Goal: Information Seeking & Learning: Learn about a topic

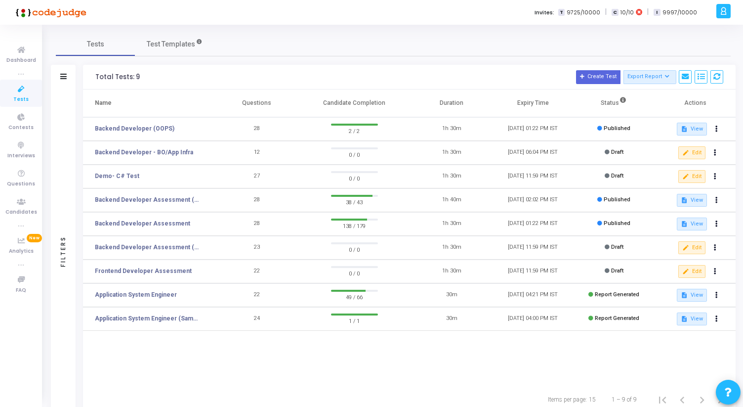
click at [127, 123] on td "Backend Developer (OOPS)" at bounding box center [149, 129] width 133 height 24
click at [127, 125] on link "Backend Developer (OOPS)" at bounding box center [135, 128] width 80 height 9
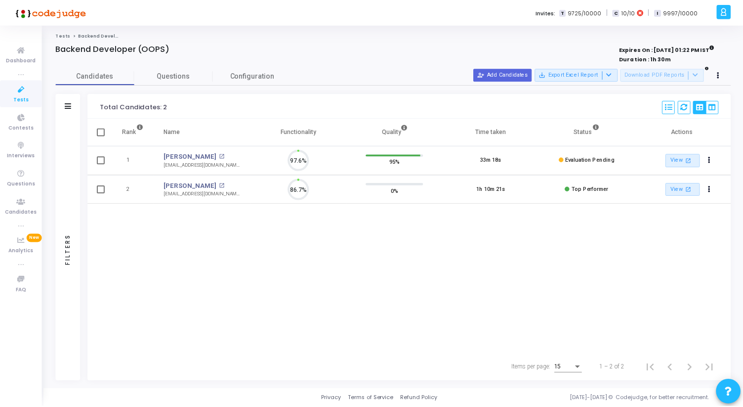
scroll to position [21, 25]
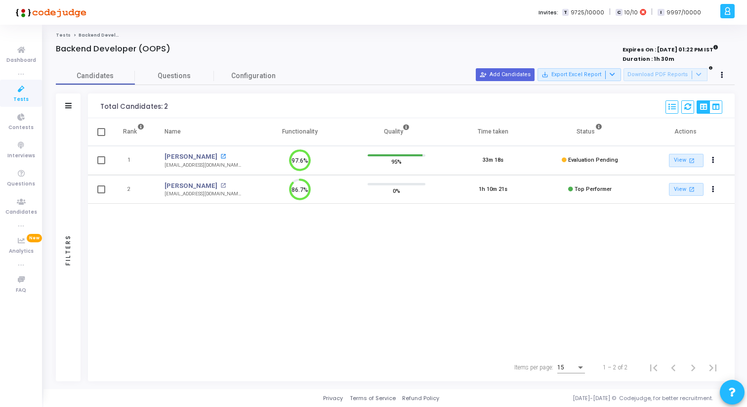
click at [220, 157] on mat-icon "open_in_new" at bounding box center [222, 156] width 5 height 5
click at [17, 98] on span "Tests" at bounding box center [20, 99] width 15 height 8
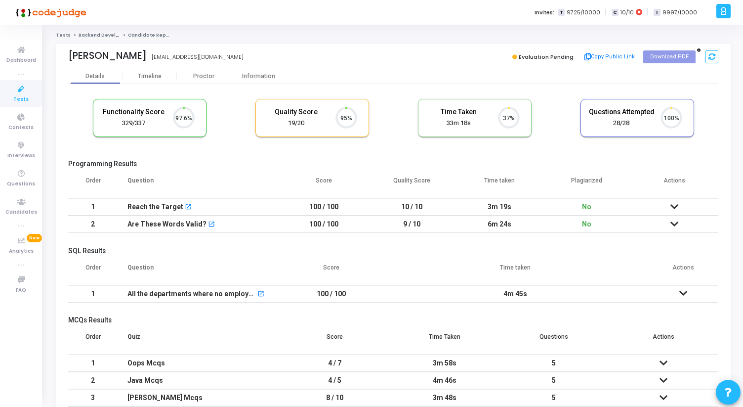
scroll to position [21, 25]
click at [201, 78] on div "Proctor" at bounding box center [204, 76] width 54 height 7
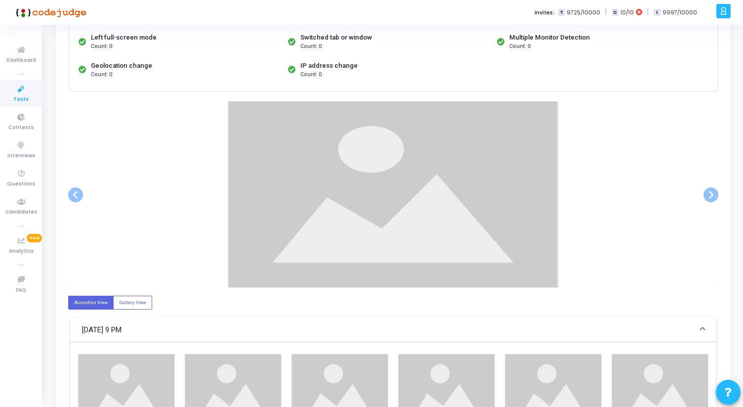
scroll to position [128, 0]
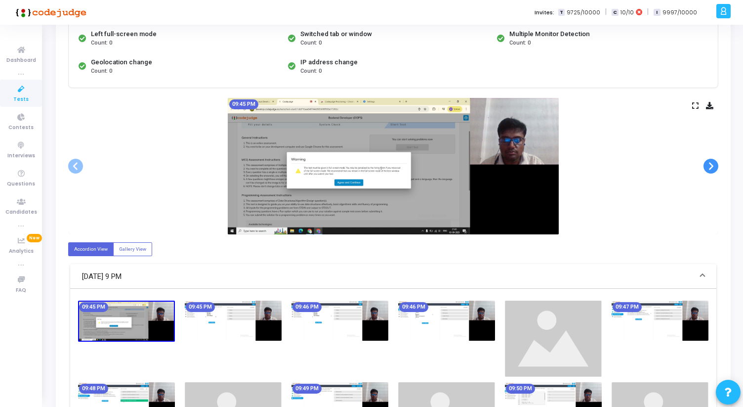
click at [712, 161] on span at bounding box center [710, 166] width 15 height 15
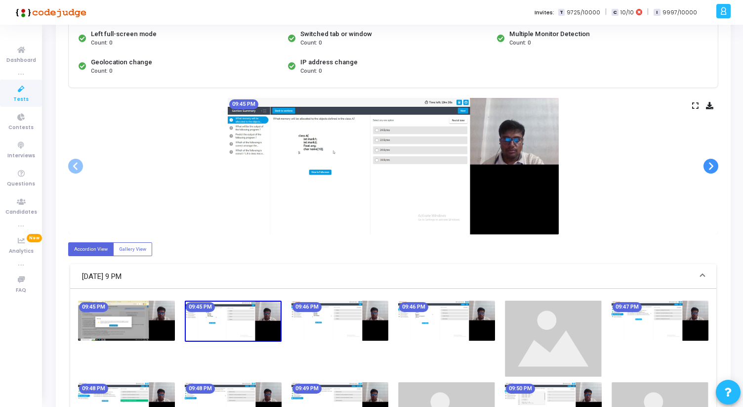
click at [712, 161] on span at bounding box center [710, 166] width 15 height 15
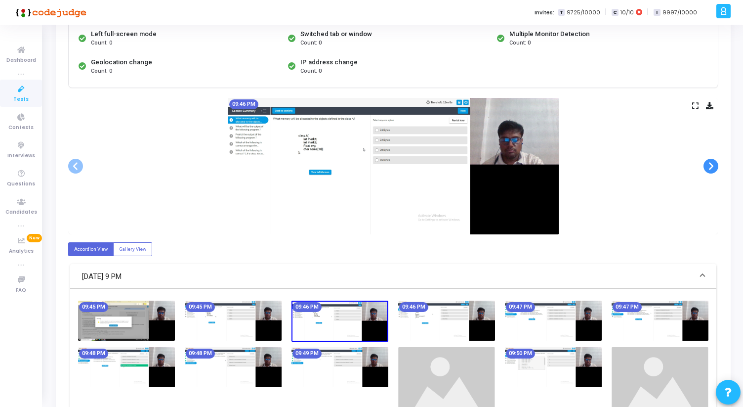
click at [712, 161] on span at bounding box center [710, 166] width 15 height 15
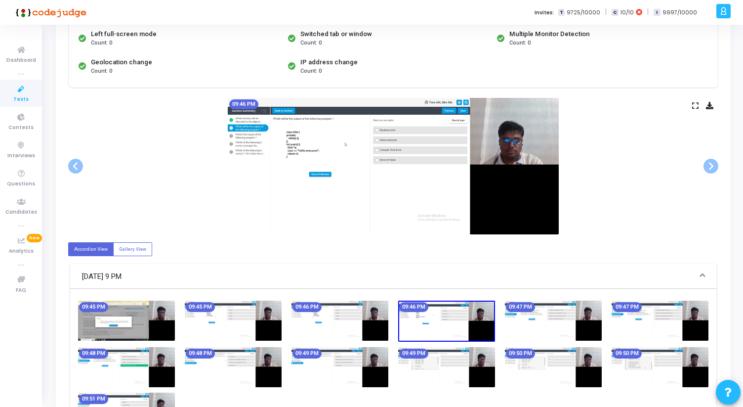
click at [696, 107] on icon at bounding box center [695, 105] width 6 height 5
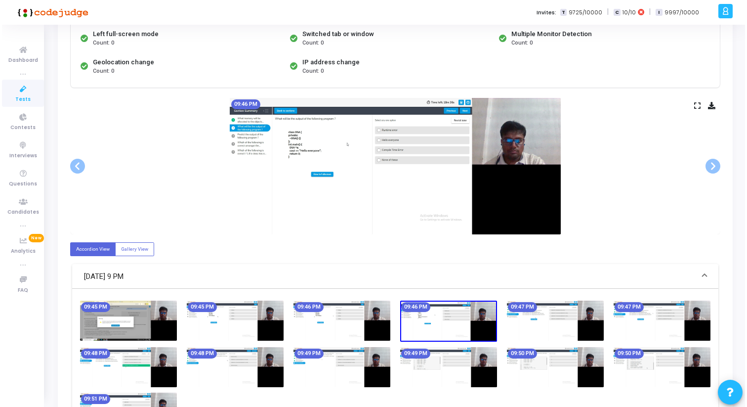
scroll to position [0, 0]
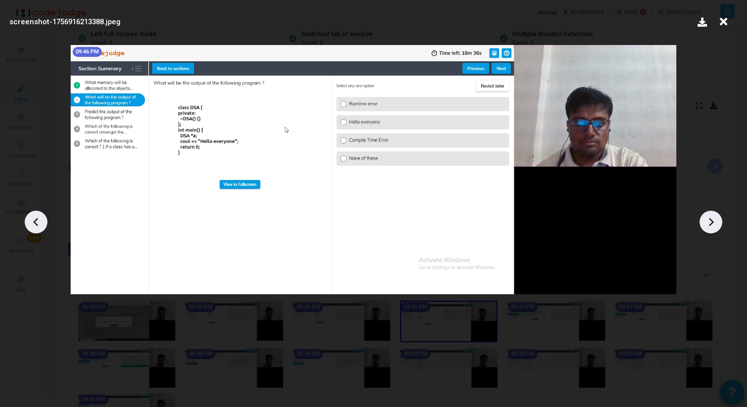
click at [713, 222] on icon at bounding box center [710, 221] width 15 height 15
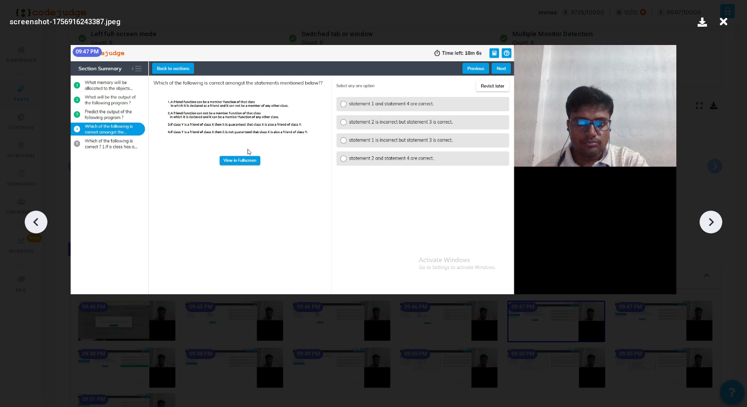
click at [713, 222] on icon at bounding box center [710, 221] width 15 height 15
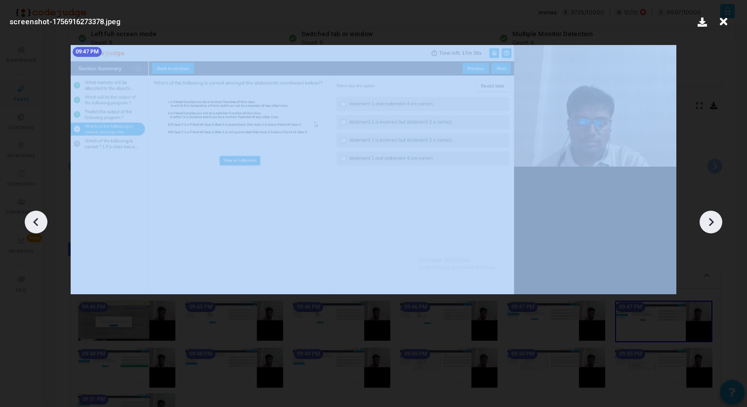
click at [713, 222] on icon at bounding box center [710, 221] width 15 height 15
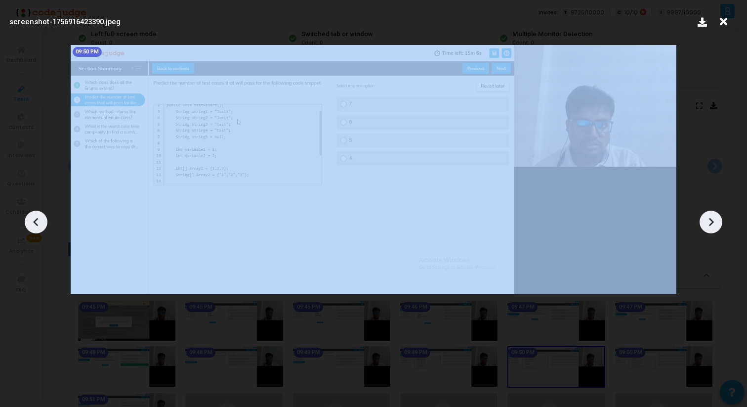
click at [713, 222] on icon at bounding box center [710, 221] width 15 height 15
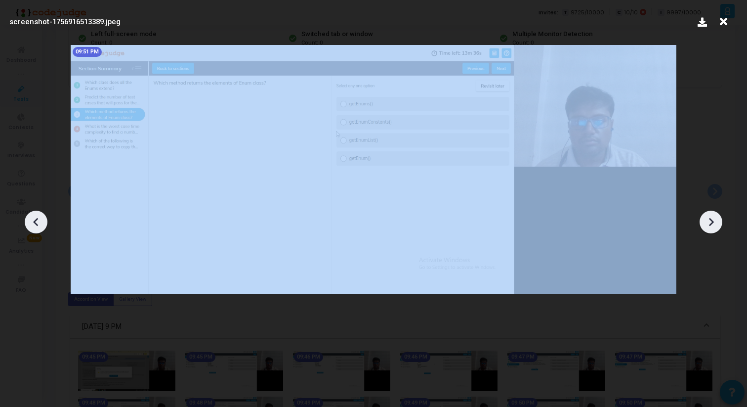
click at [713, 222] on icon at bounding box center [710, 221] width 15 height 15
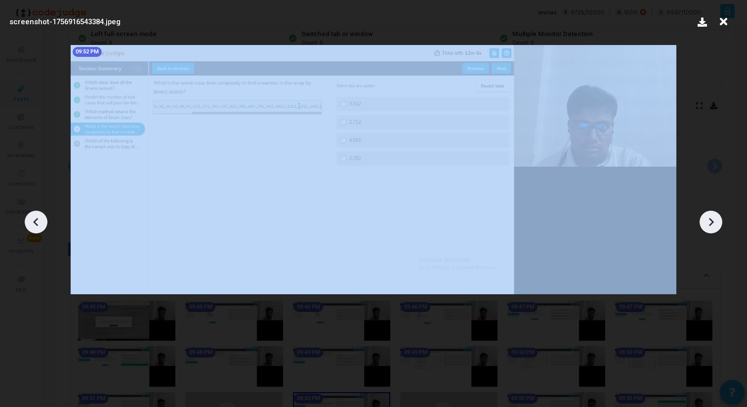
click at [713, 222] on icon at bounding box center [710, 221] width 15 height 15
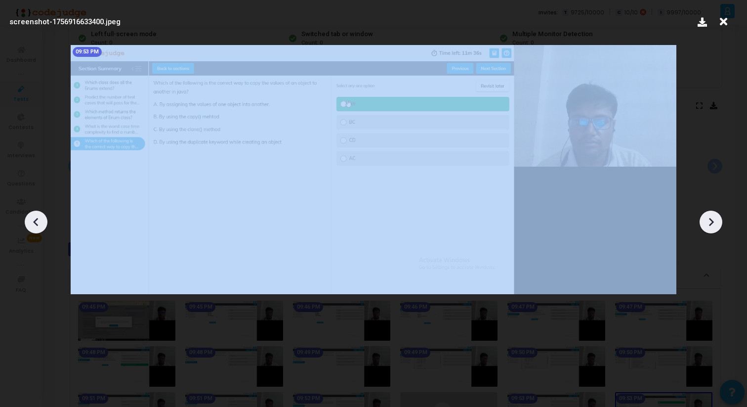
click at [713, 222] on icon at bounding box center [710, 221] width 15 height 15
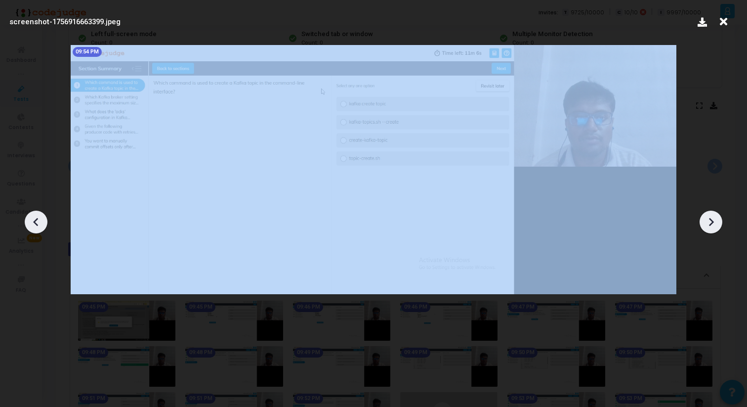
click at [713, 222] on icon at bounding box center [710, 221] width 15 height 15
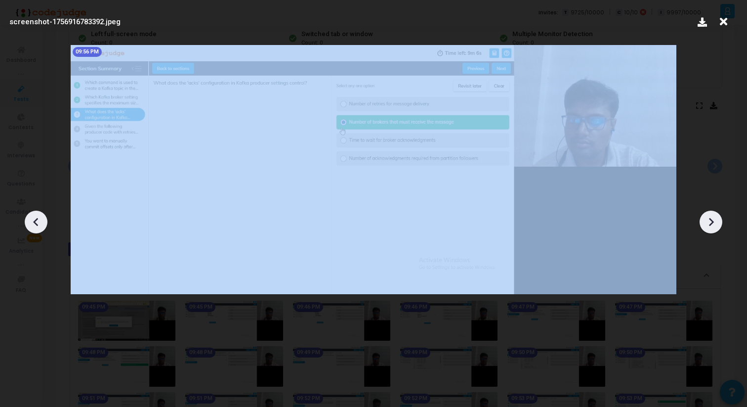
click at [713, 222] on icon at bounding box center [710, 221] width 15 height 15
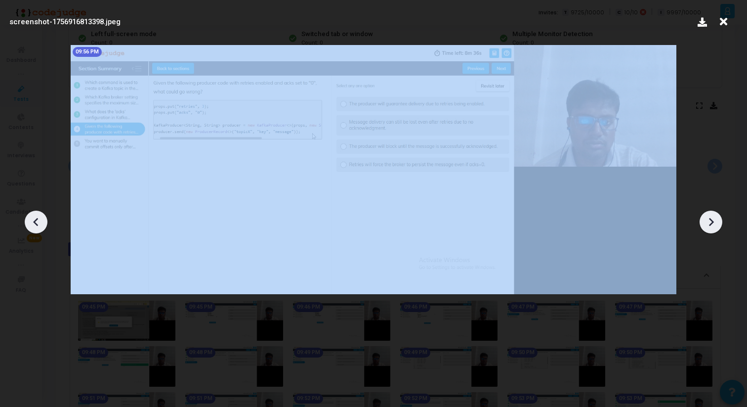
click at [713, 222] on icon at bounding box center [710, 221] width 15 height 15
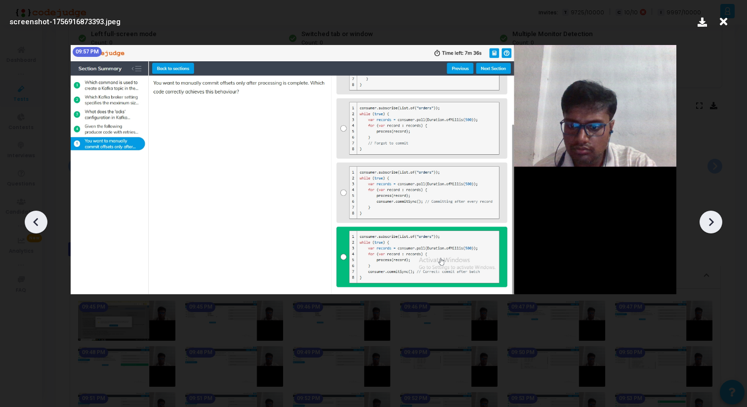
click at [721, 21] on icon at bounding box center [723, 21] width 15 height 19
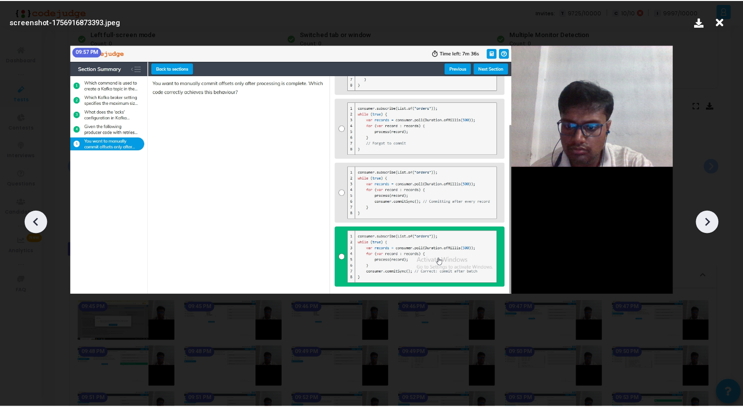
scroll to position [128, 0]
